Goal: Transaction & Acquisition: Purchase product/service

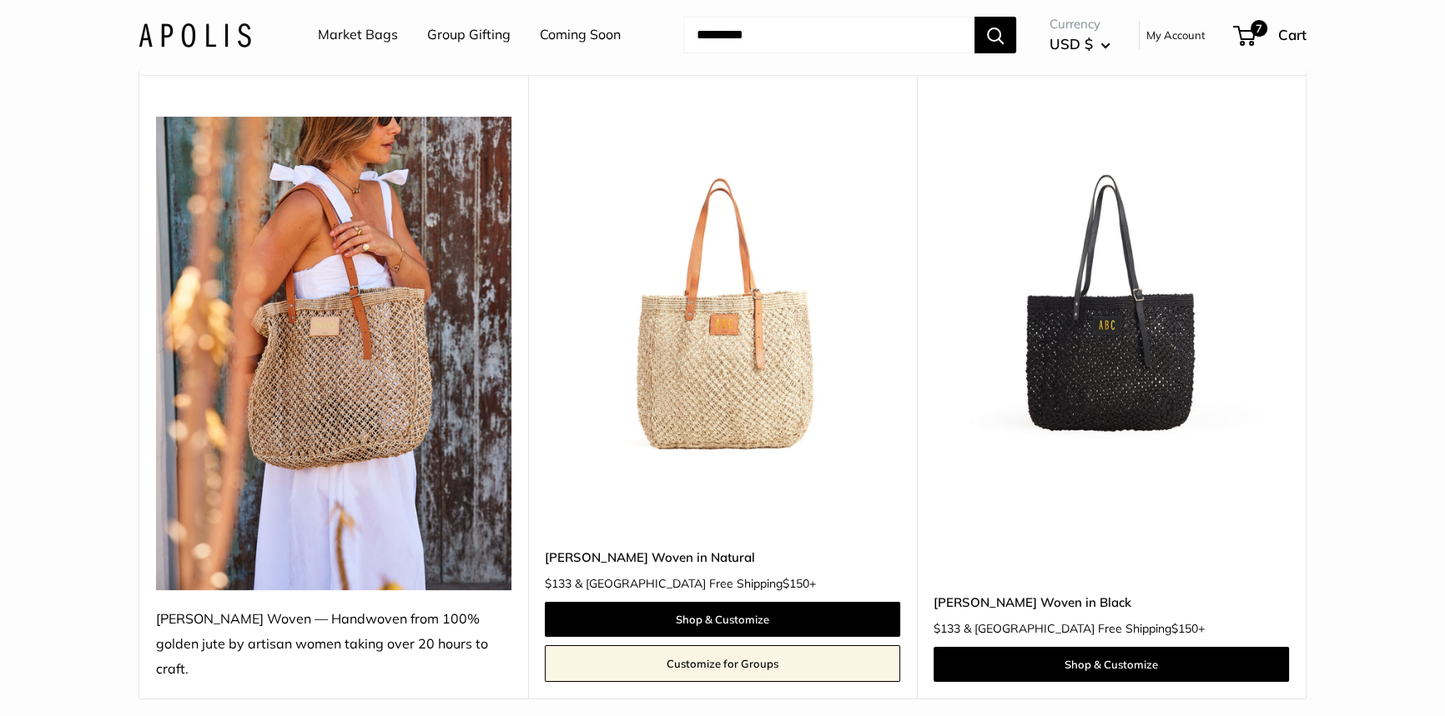
scroll to position [151, 0]
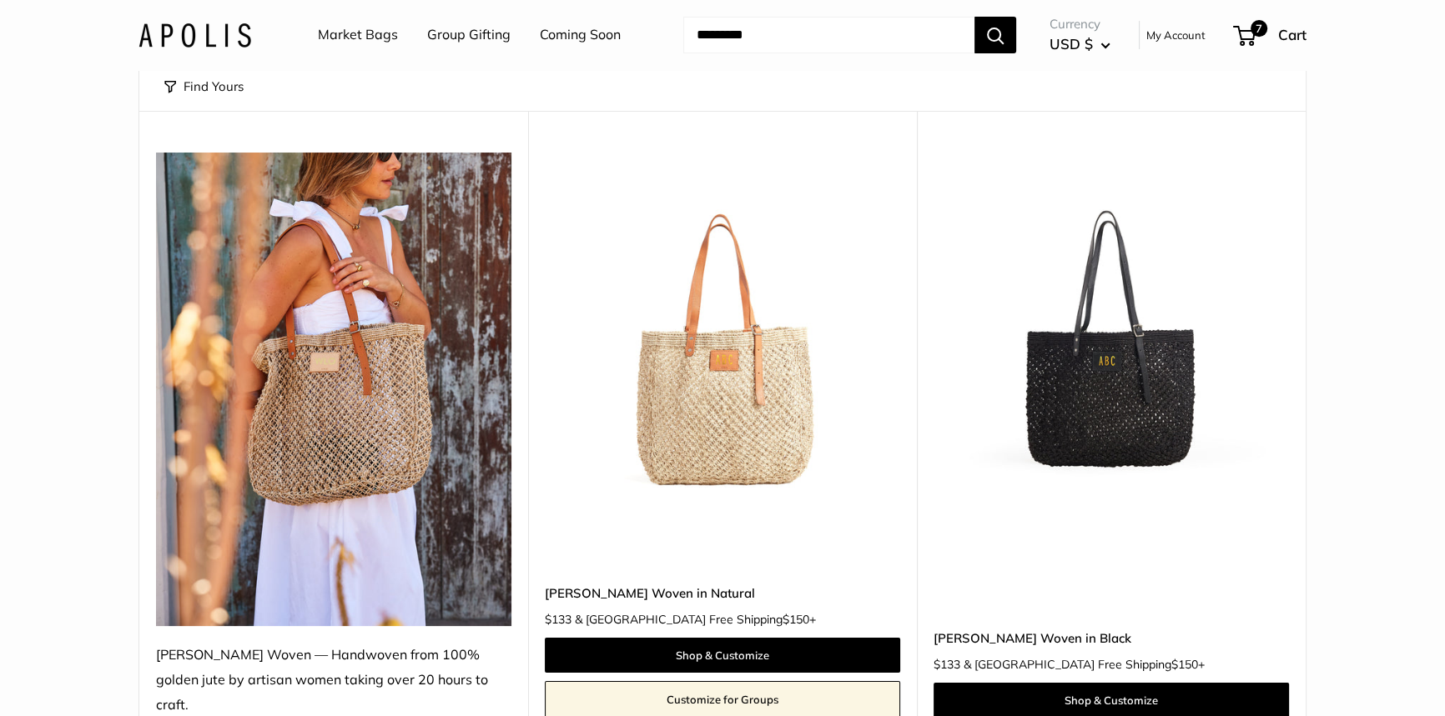
click at [0, 0] on img at bounding box center [0, 0] width 0 height 0
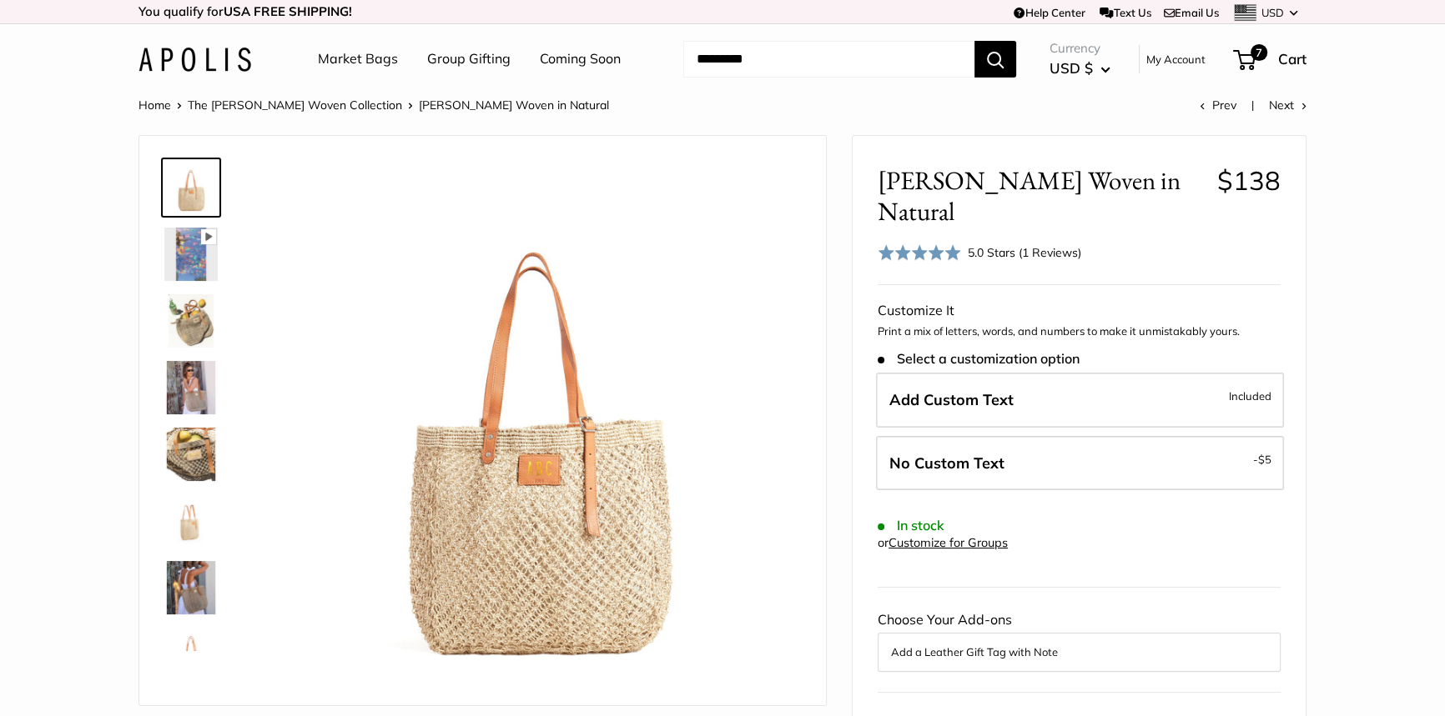
click at [189, 270] on img at bounding box center [190, 254] width 53 height 53
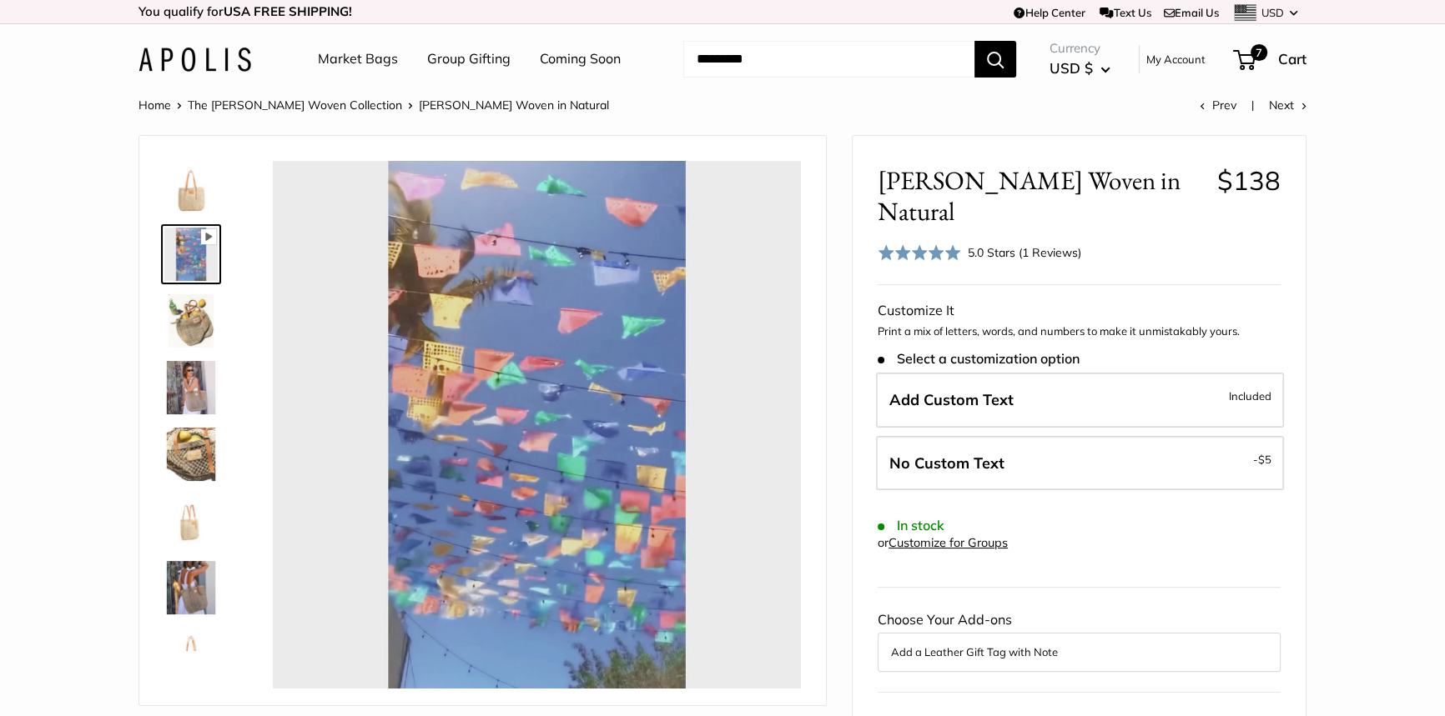
click at [199, 391] on img at bounding box center [190, 387] width 53 height 53
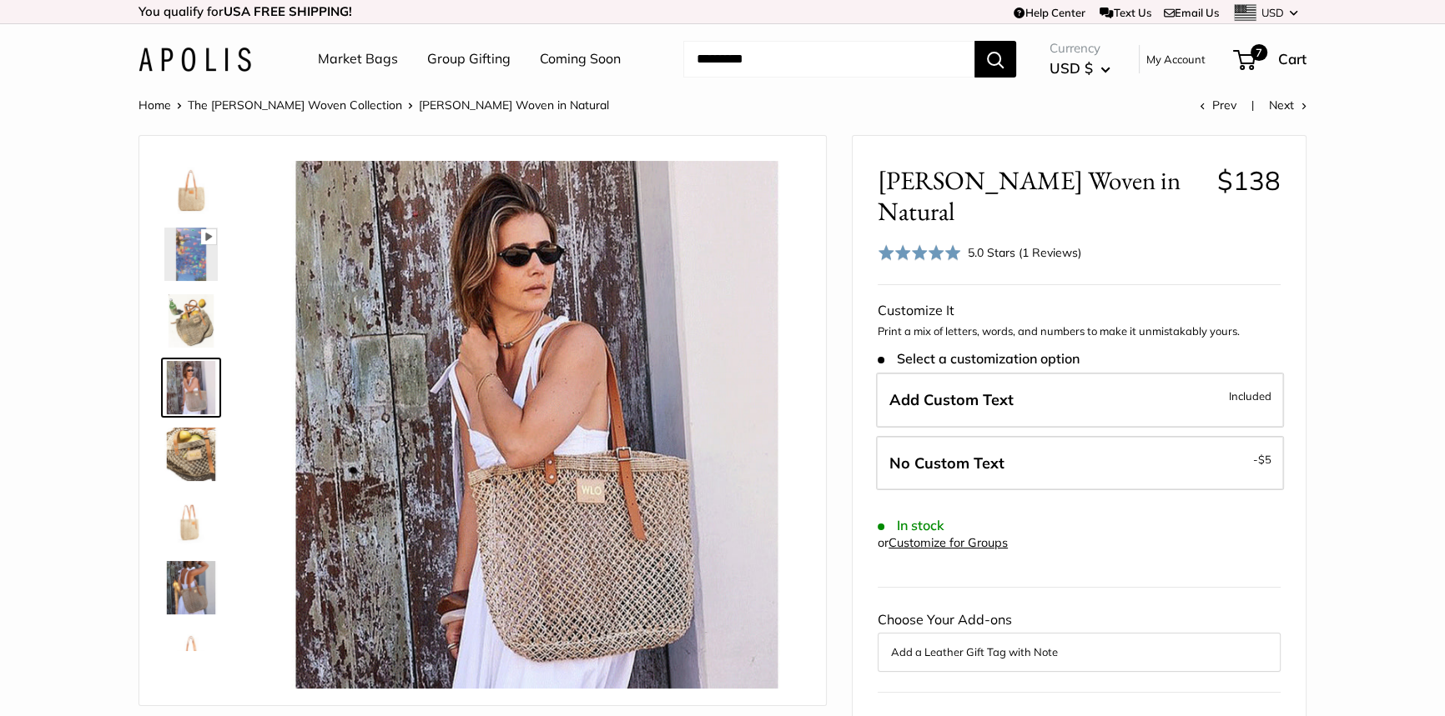
type input "*****"
click at [204, 457] on img at bounding box center [190, 454] width 53 height 53
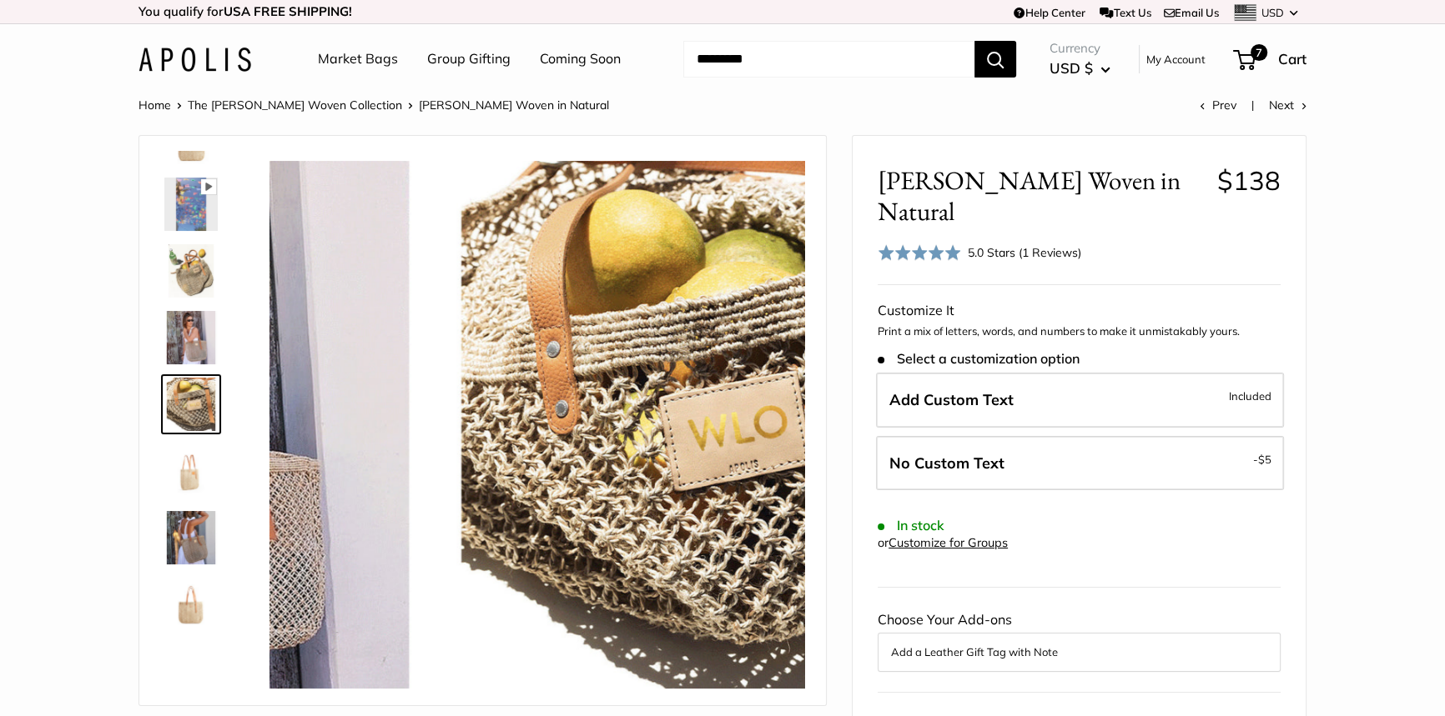
scroll to position [51, 0]
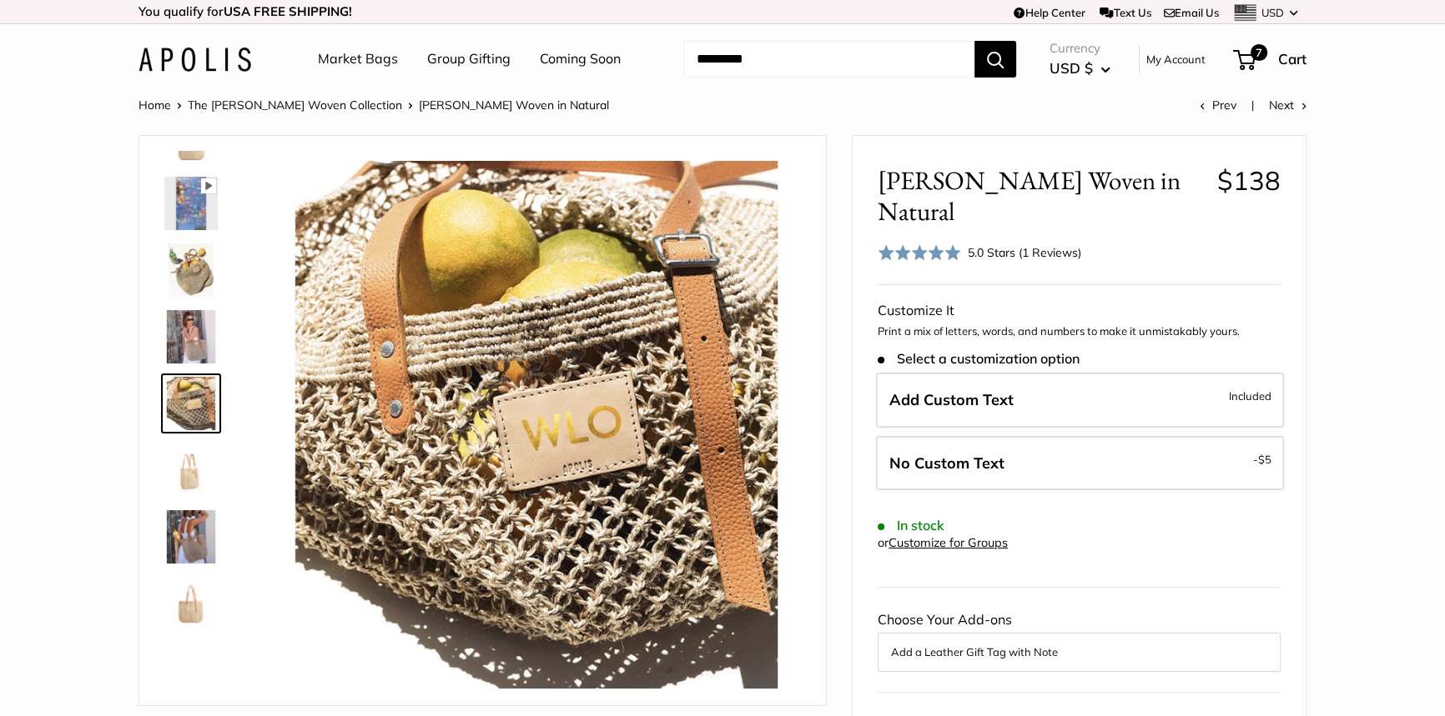
click at [182, 467] on img at bounding box center [190, 470] width 53 height 53
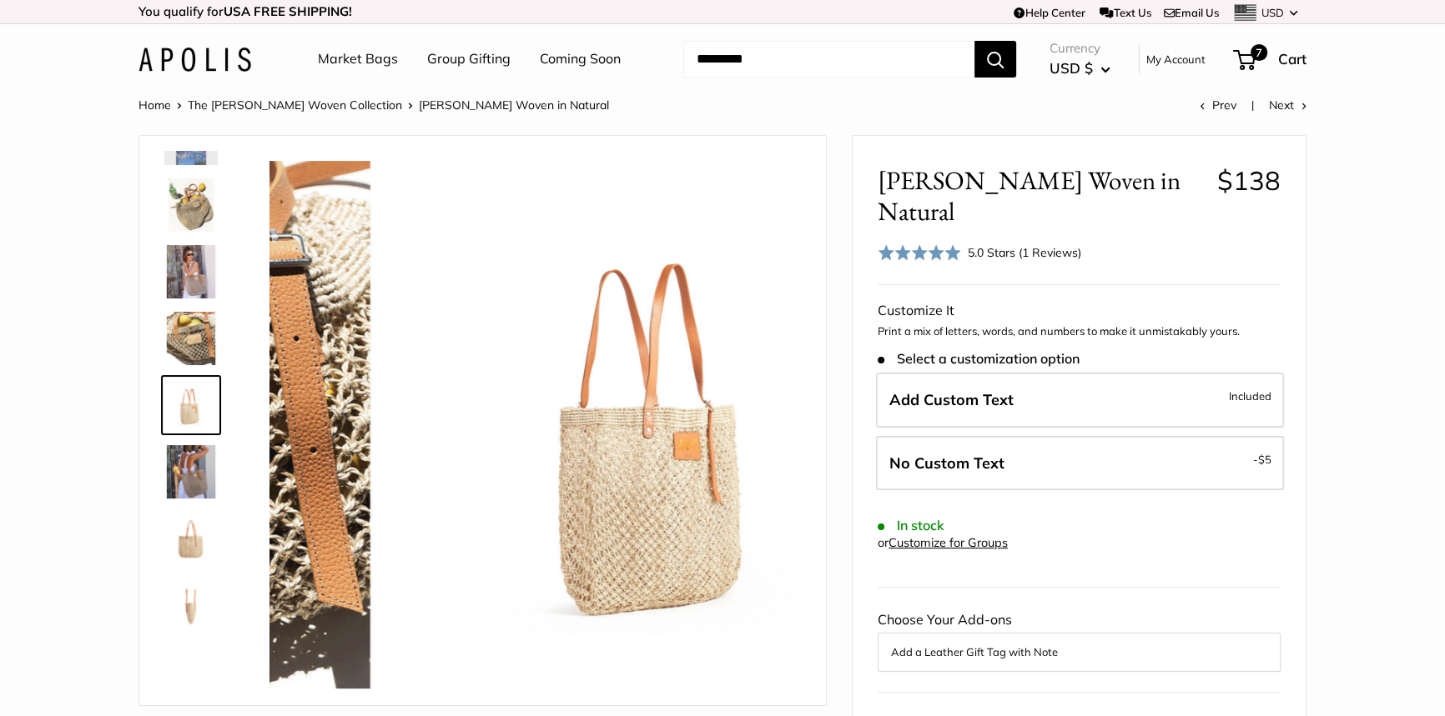
scroll to position [118, 0]
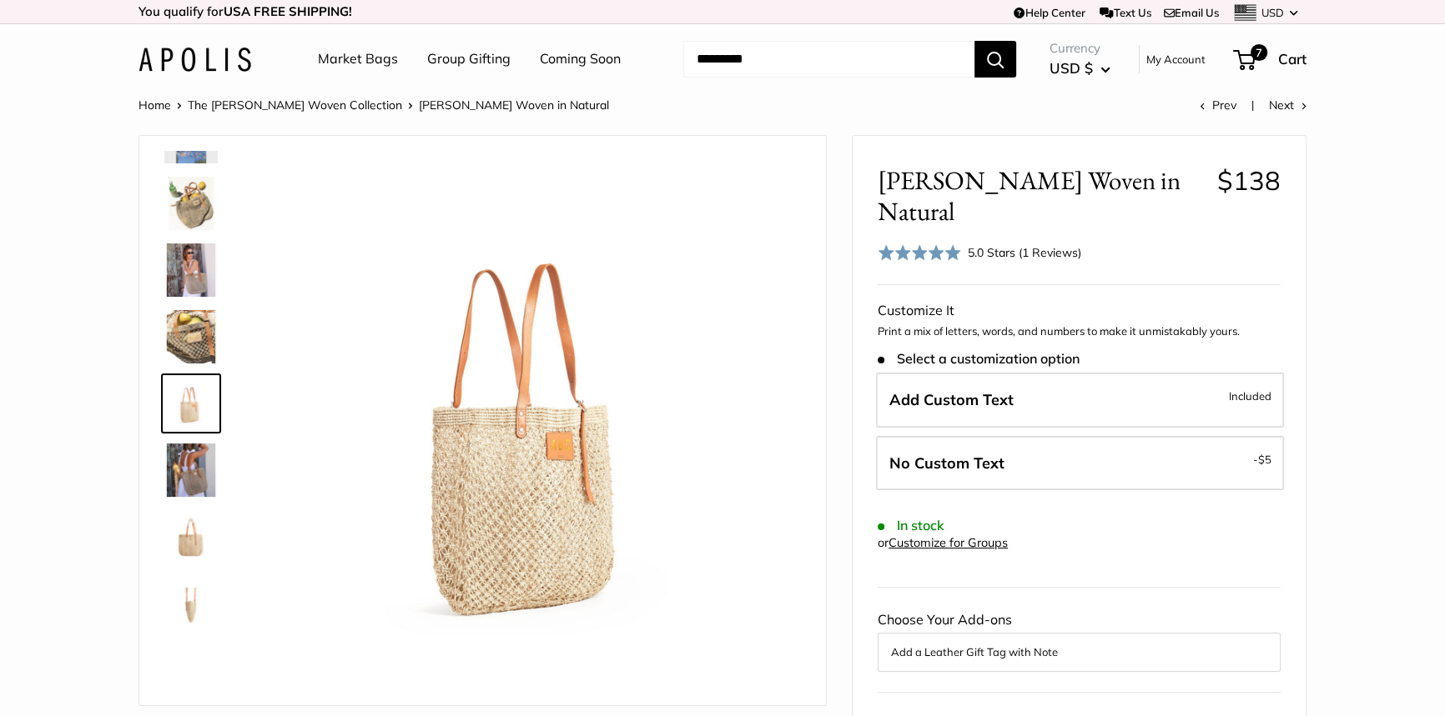
click at [191, 460] on img at bounding box center [190, 470] width 53 height 53
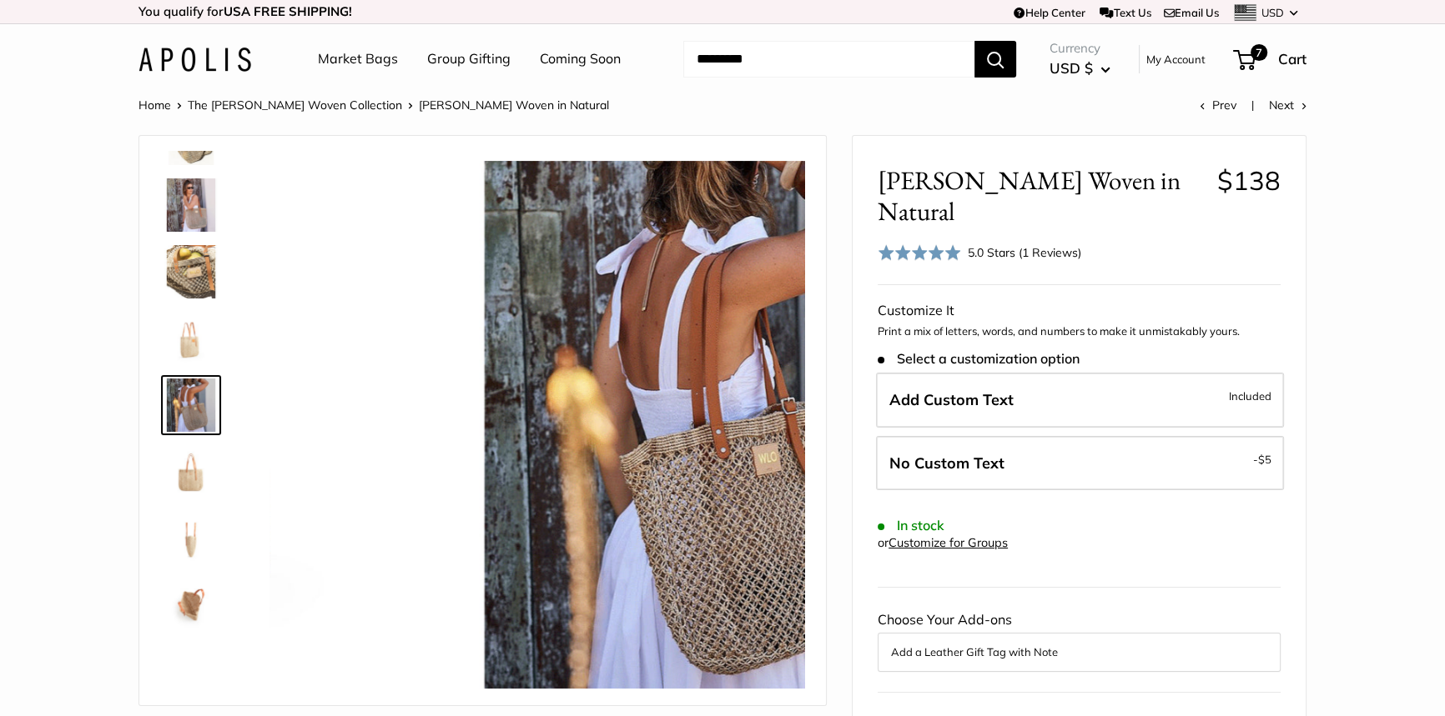
scroll to position [184, 0]
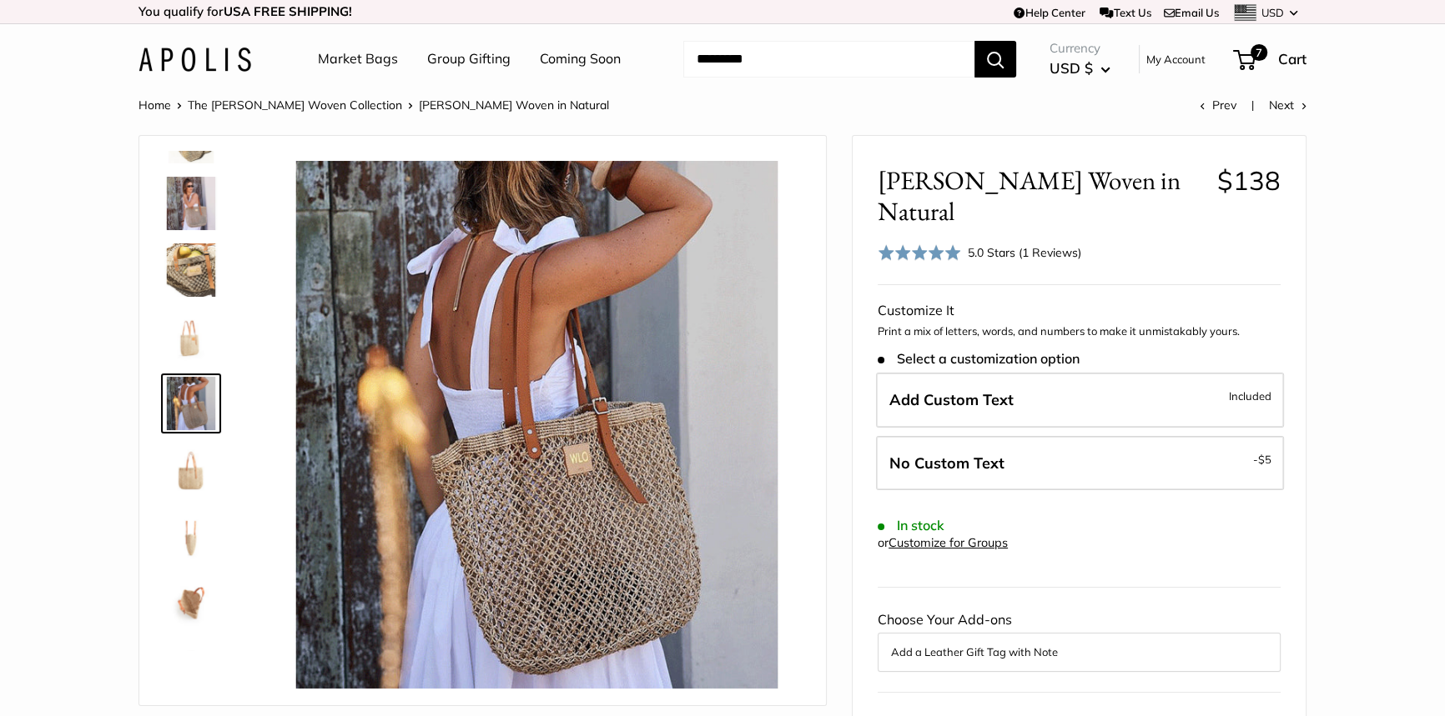
click at [191, 526] on img at bounding box center [190, 536] width 53 height 53
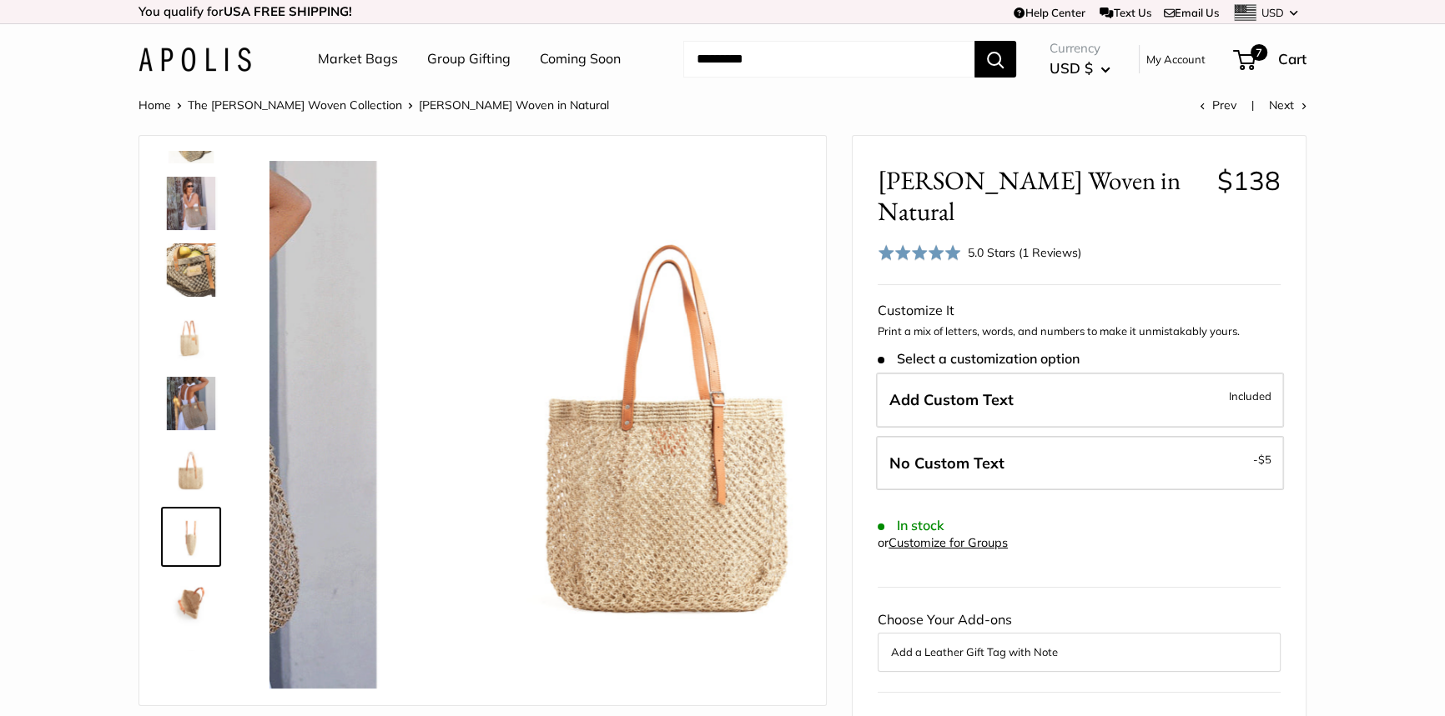
scroll to position [240, 0]
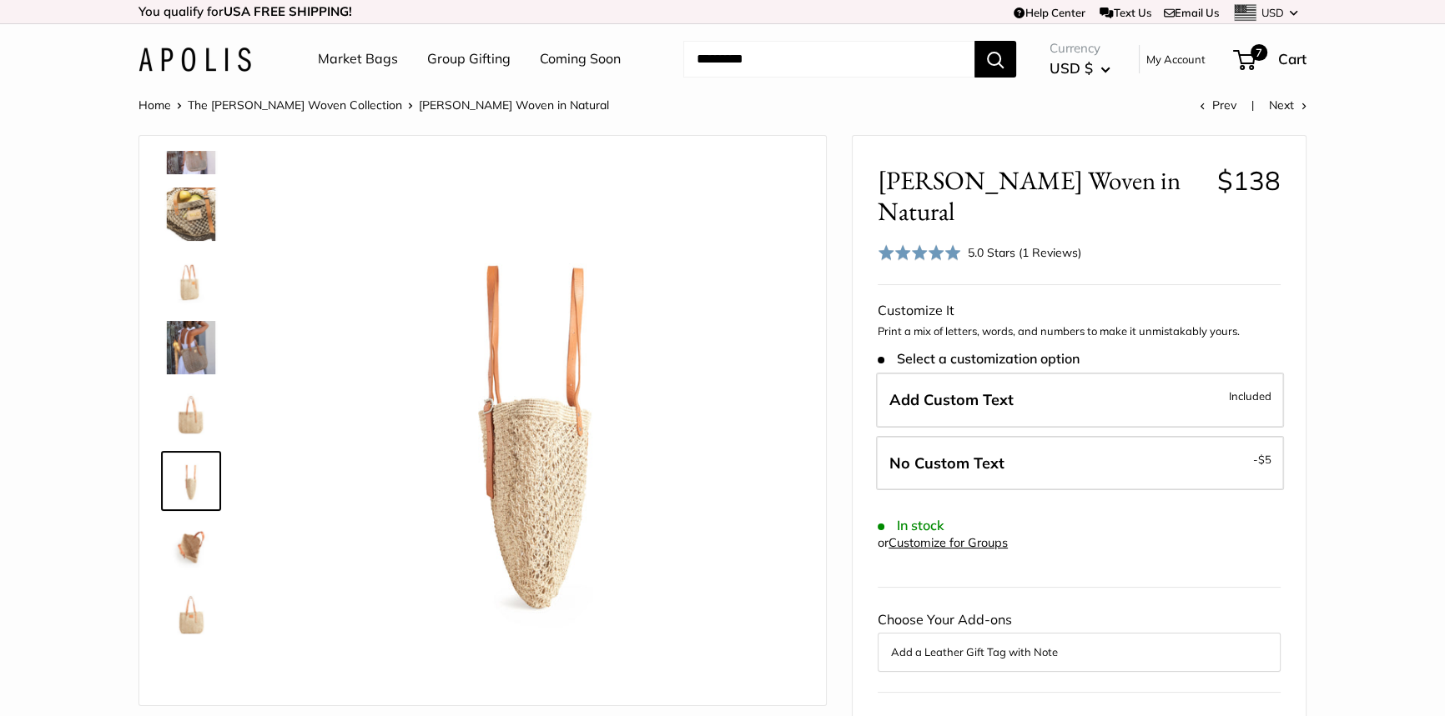
click at [178, 614] on img at bounding box center [190, 614] width 53 height 53
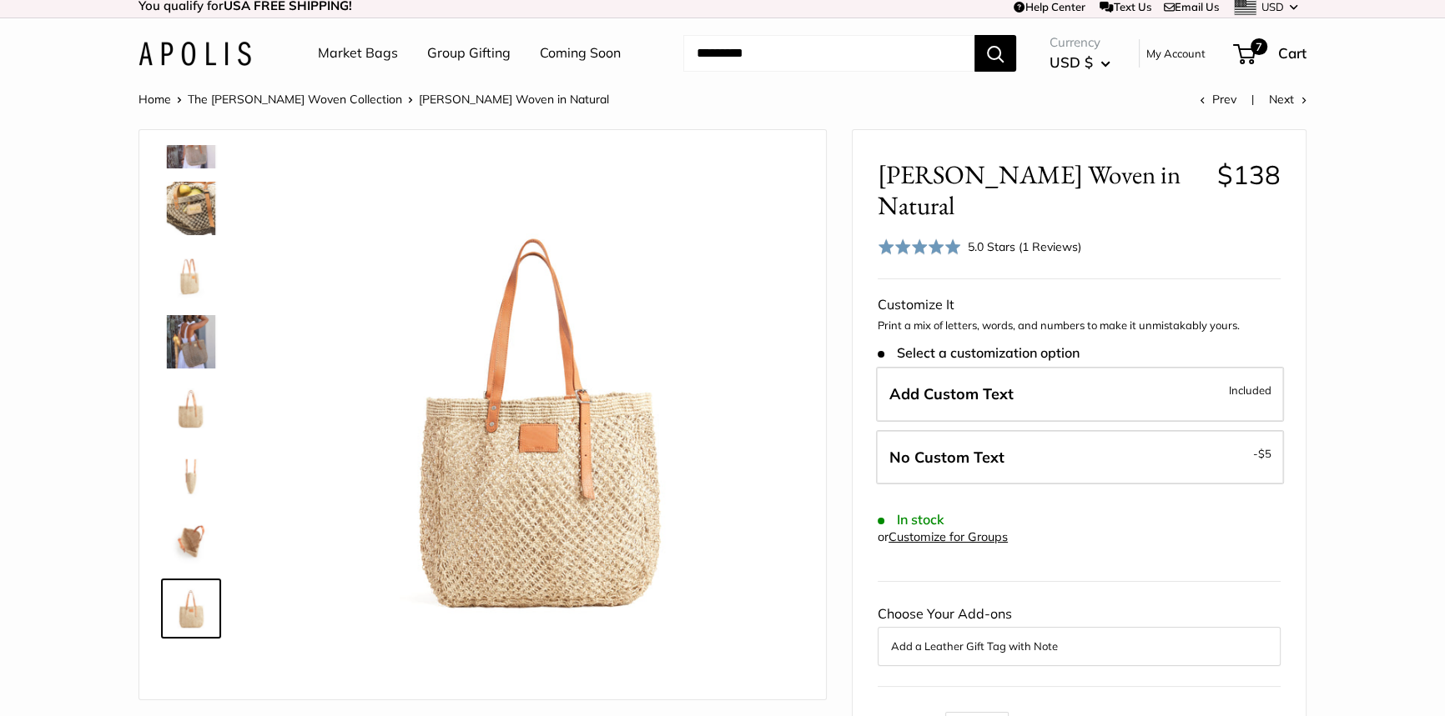
scroll to position [0, 0]
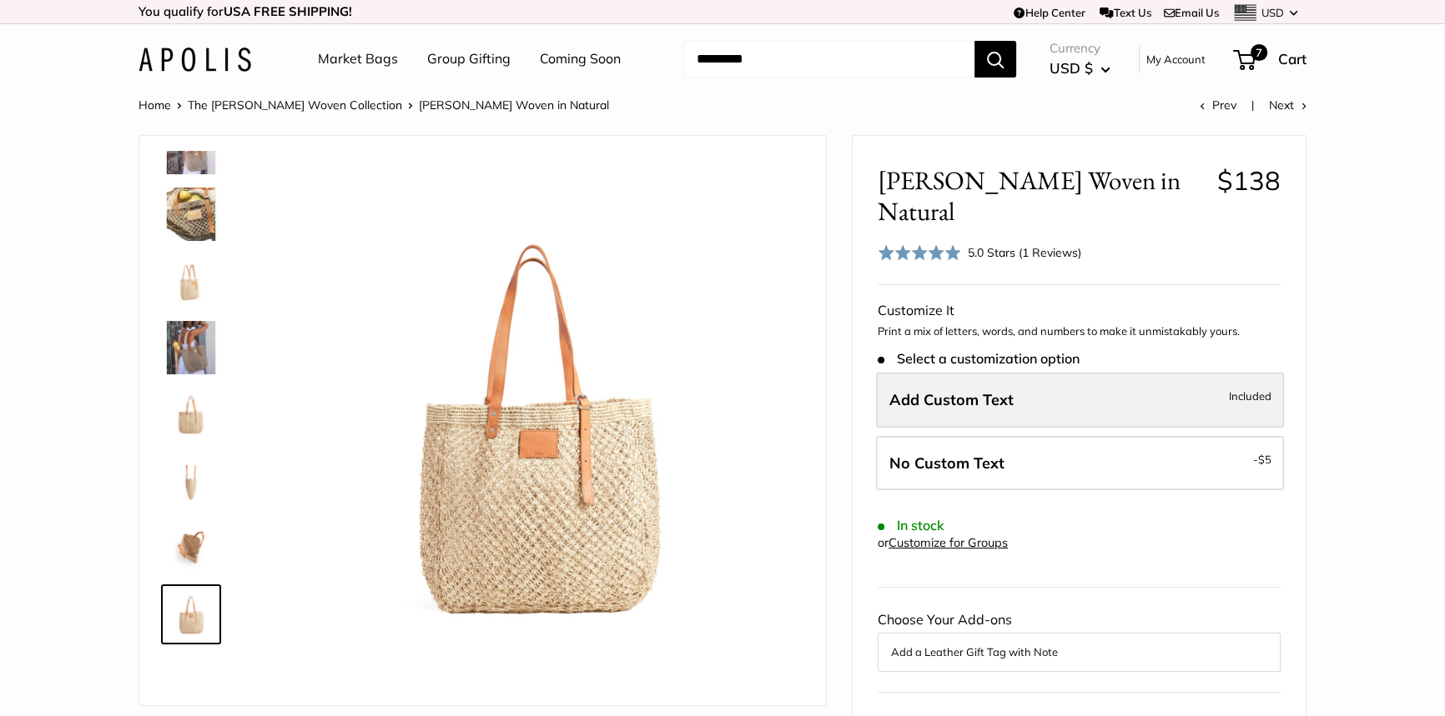
click at [1051, 373] on label "Add Custom Text Included" at bounding box center [1080, 400] width 408 height 55
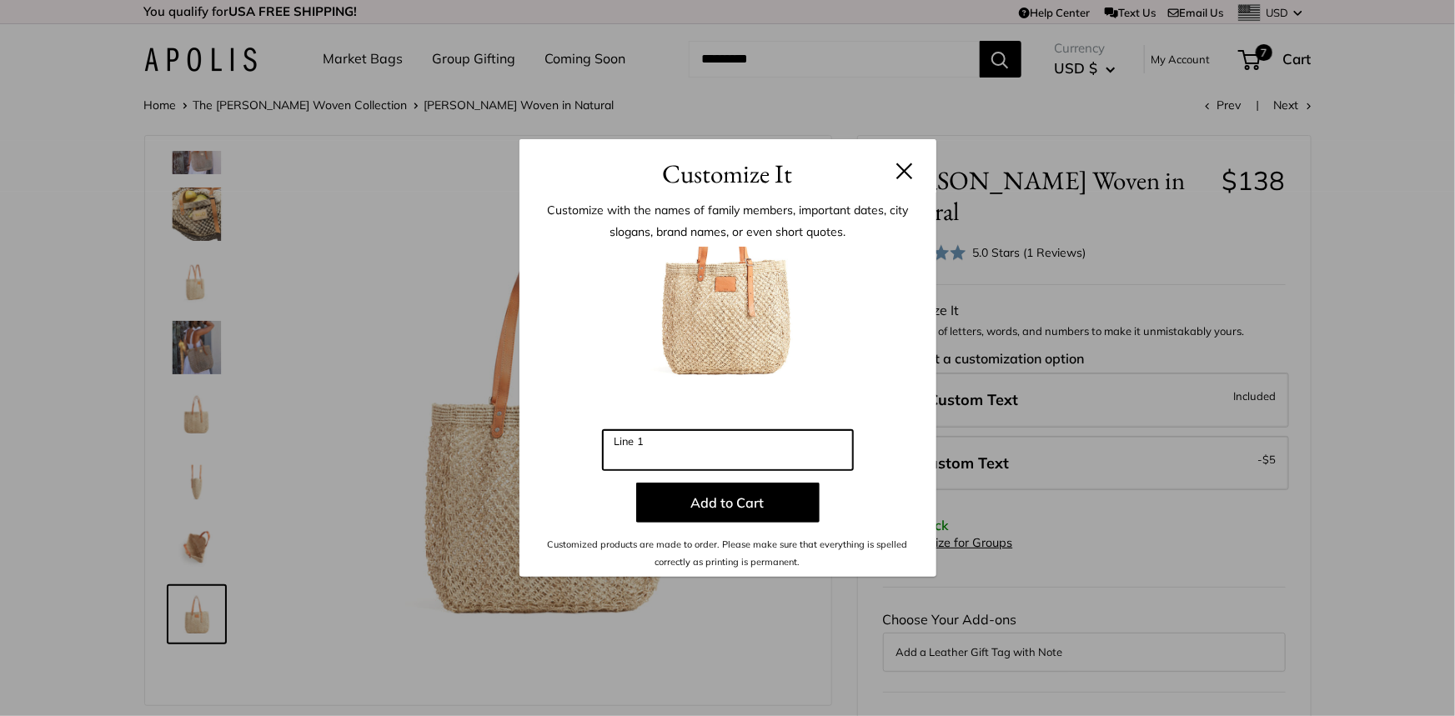
click at [742, 448] on input "Line 1" at bounding box center [728, 450] width 250 height 40
type input "***"
click at [909, 172] on button at bounding box center [905, 171] width 17 height 17
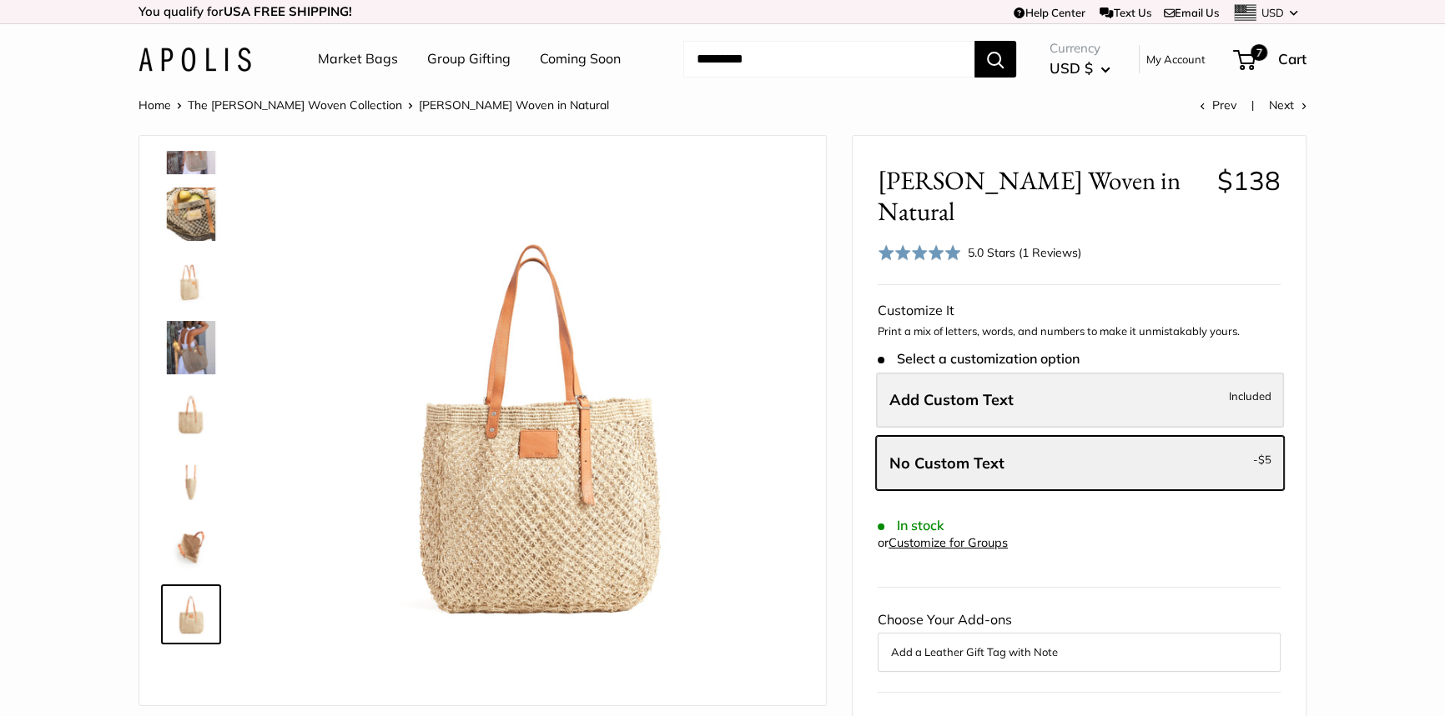
click at [1057, 373] on label "Add Custom Text Included" at bounding box center [1080, 400] width 408 height 55
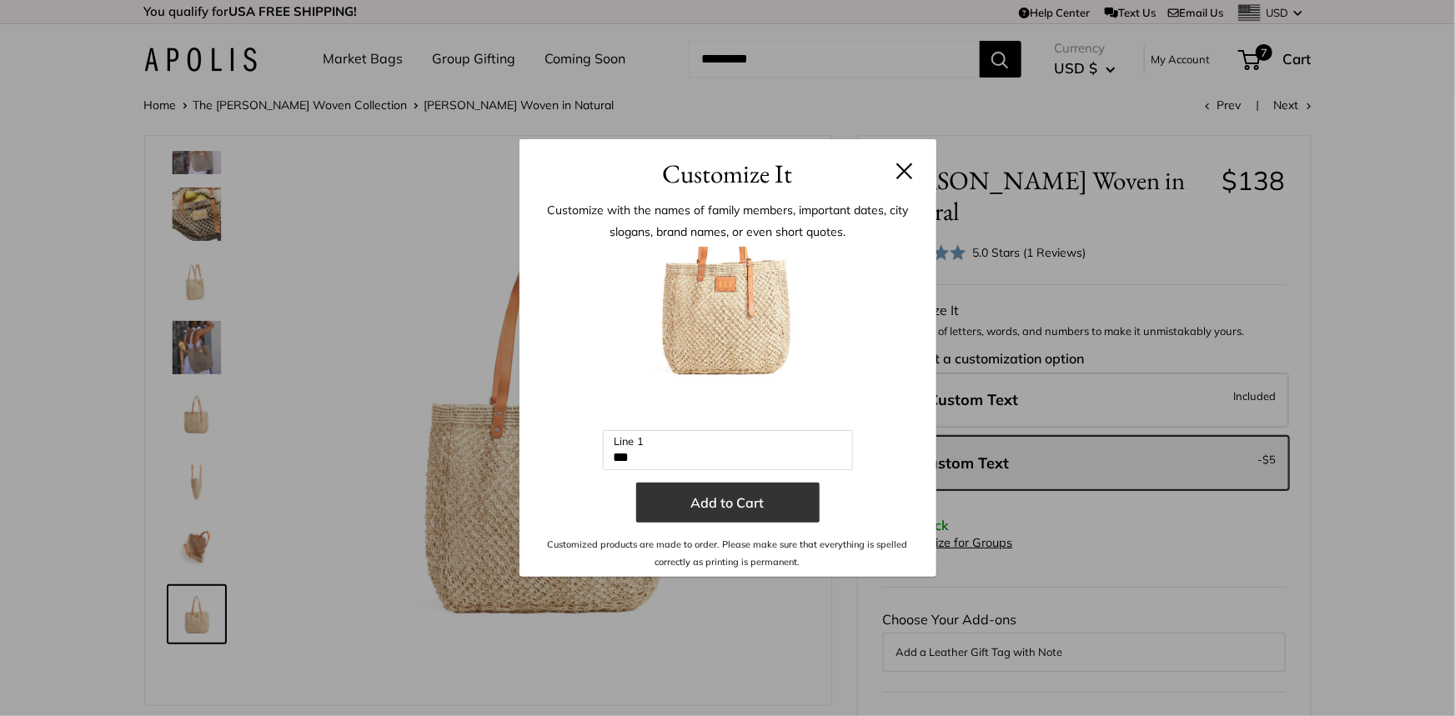
click at [703, 499] on button "Add to Cart" at bounding box center [727, 503] width 183 height 40
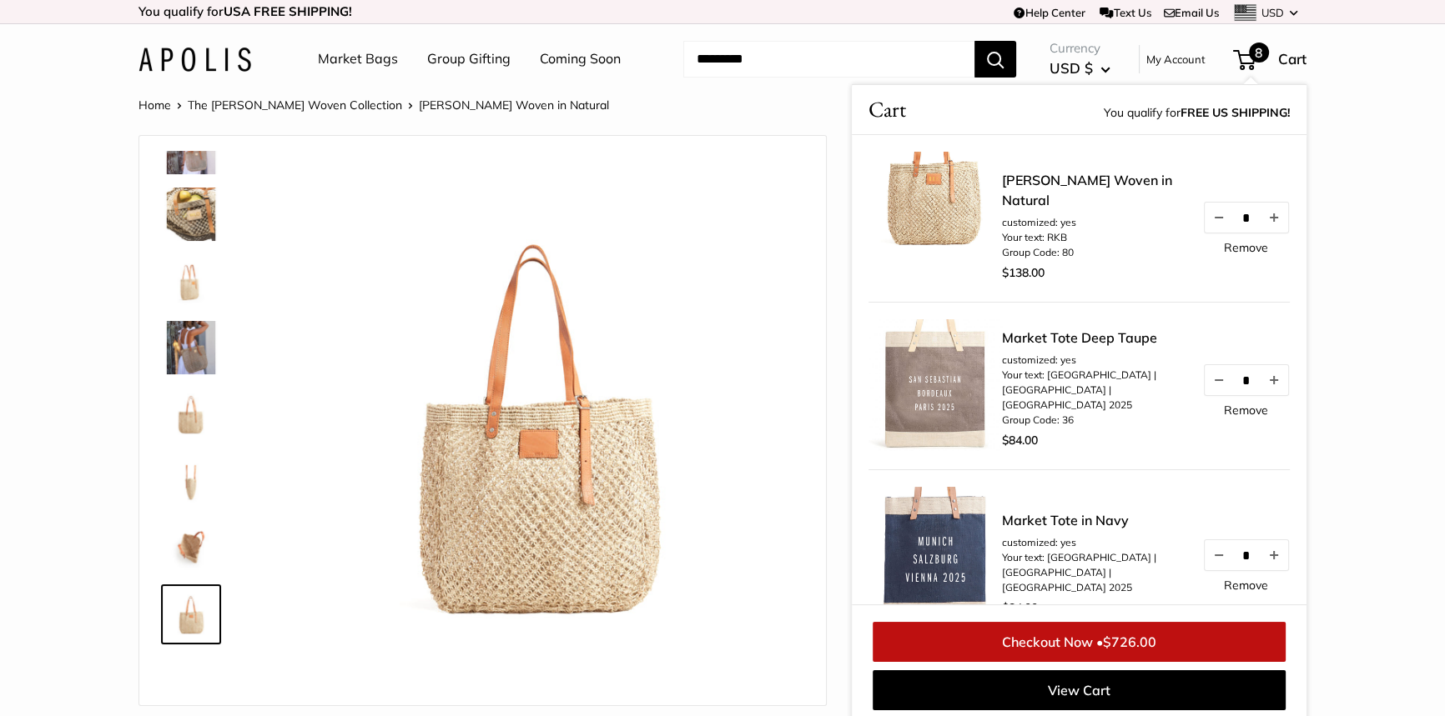
click at [1230, 250] on link "Remove" at bounding box center [1246, 248] width 44 height 12
